Goal: Task Accomplishment & Management: Use online tool/utility

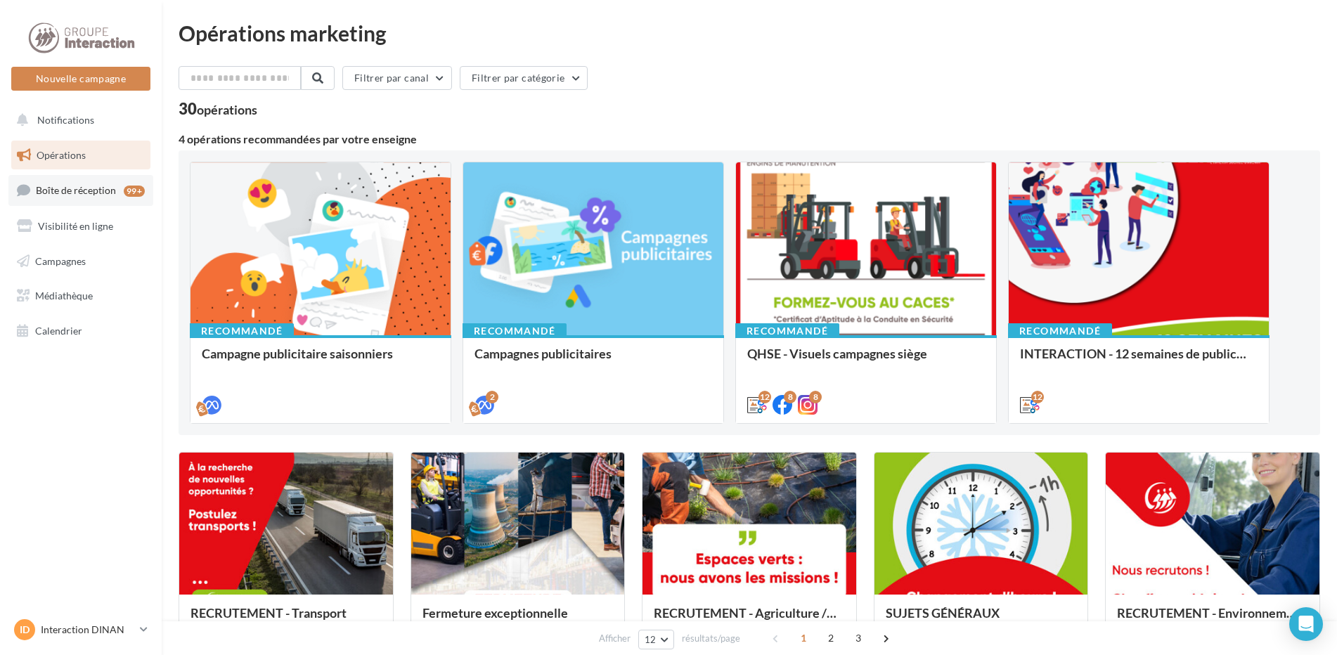
click at [82, 198] on link "Boîte de réception 99+" at bounding box center [80, 190] width 145 height 30
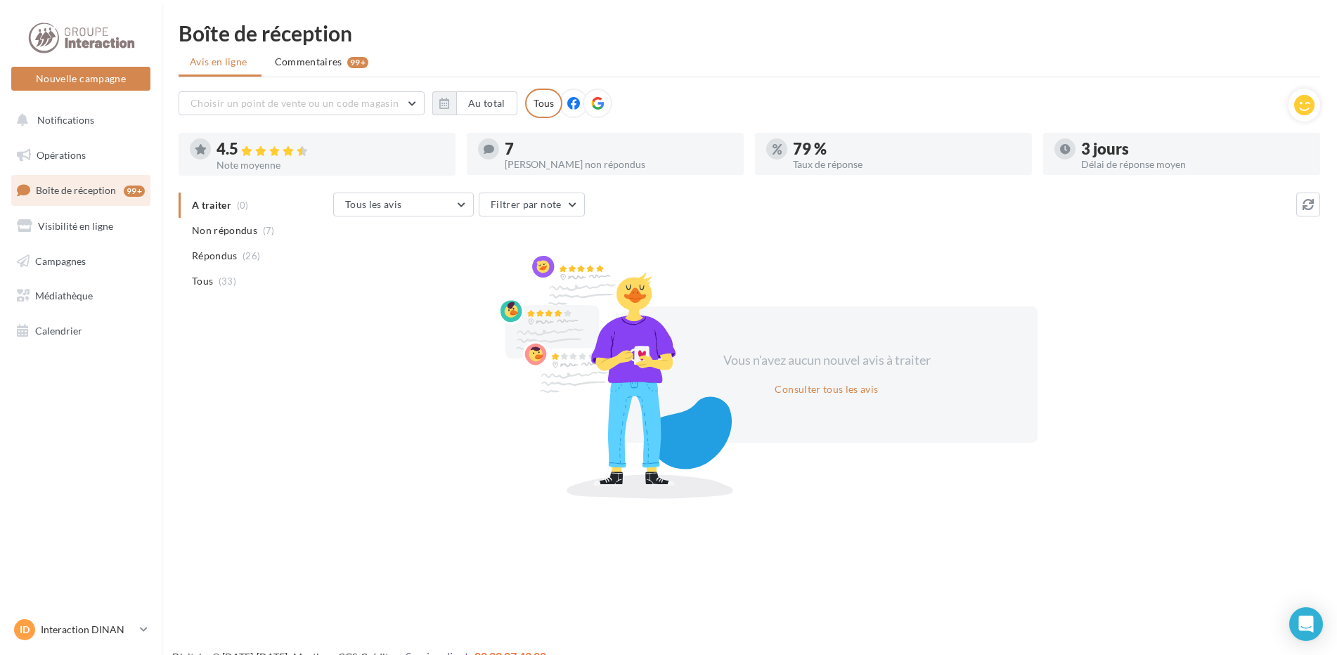
click at [217, 205] on ul "A traiter (0) Non répondus (7) Répondus (26) Tous (33)" at bounding box center [253, 243] width 149 height 101
click at [201, 148] on icon at bounding box center [201, 149] width 12 height 11
click at [213, 278] on span "Tous" at bounding box center [202, 281] width 21 height 14
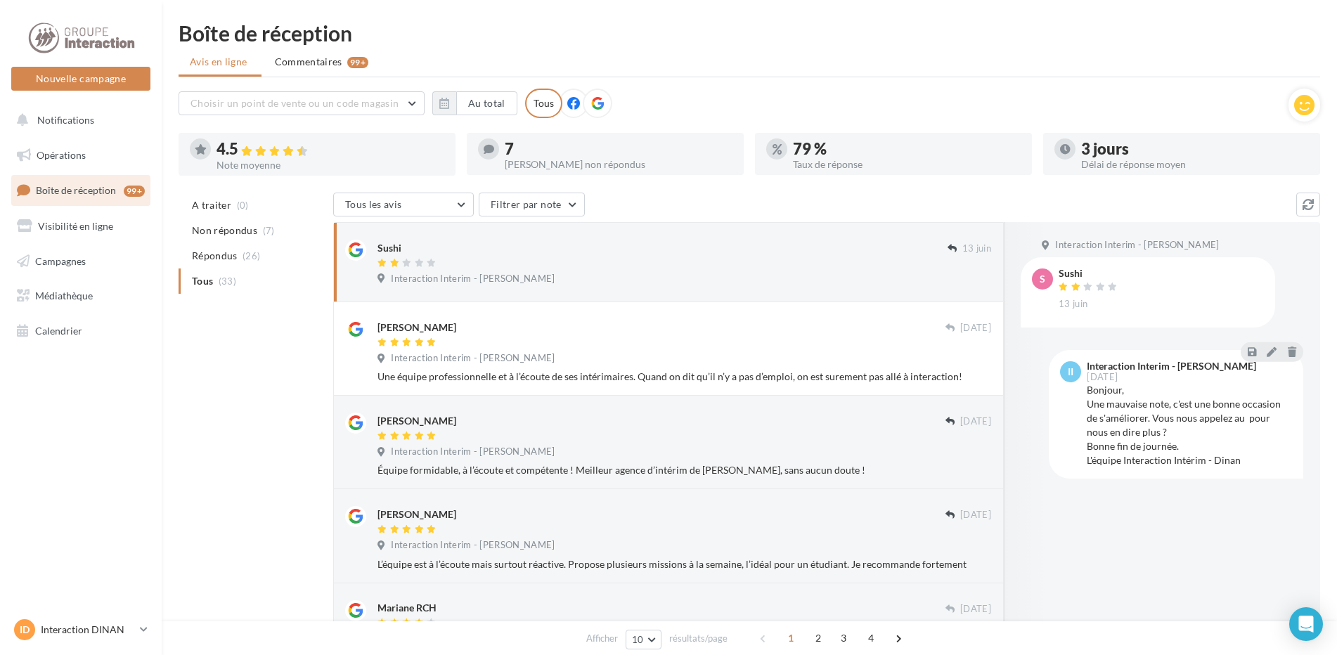
click at [1053, 278] on div "S" at bounding box center [1042, 279] width 21 height 21
